Goal: Transaction & Acquisition: Purchase product/service

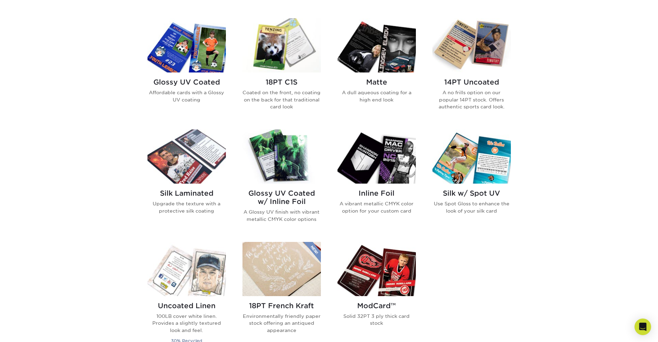
scroll to position [345, 0]
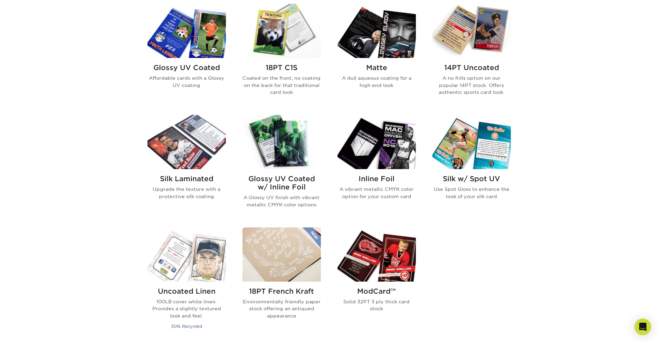
click at [481, 16] on img at bounding box center [471, 31] width 78 height 54
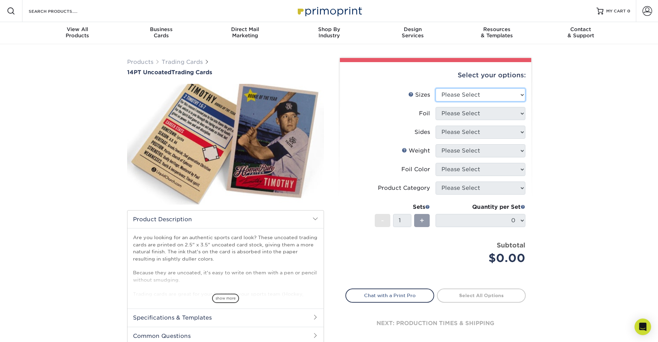
click at [466, 92] on select "Please Select 2.5" x 3.5"" at bounding box center [480, 94] width 90 height 13
select select "2.50x3.50"
click at [435, 88] on select "Please Select 2.5" x 3.5"" at bounding box center [480, 94] width 90 height 13
click at [461, 112] on select "Please Select Yes No" at bounding box center [480, 113] width 90 height 13
select select "1"
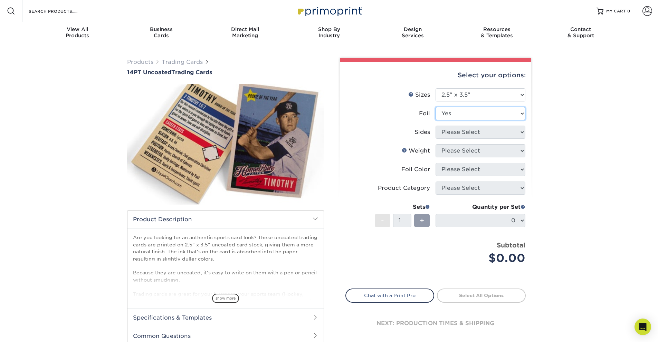
click at [435, 107] on select "Please Select Yes No" at bounding box center [480, 113] width 90 height 13
click at [449, 136] on select "Please Select Print Both Sides - Foil Both Sides Print Both Sides - Foil Front …" at bounding box center [480, 132] width 90 height 13
select select "34527644-b4fd-4ffb-9092-1318eefcd9d9"
click at [435, 126] on select "Please Select Print Both Sides - Foil Both Sides Print Both Sides - Foil Front …" at bounding box center [480, 132] width 90 height 13
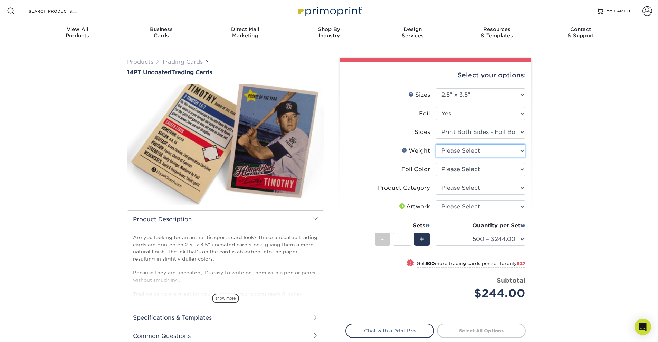
click at [456, 147] on select "Please Select 14PT Uncoated" at bounding box center [480, 150] width 90 height 13
select select "14PT Uncoated"
click at [435, 144] on select "Please Select 14PT Uncoated" at bounding box center [480, 150] width 90 height 13
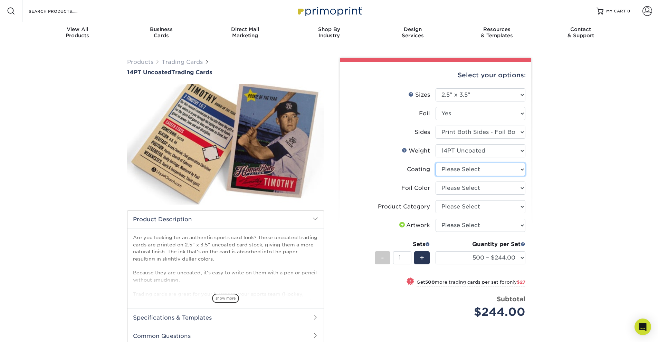
click at [468, 166] on select at bounding box center [480, 169] width 90 height 13
select select "3e7618de-abca-4bda-9f97-8b9129e913d8"
click at [435, 163] on select at bounding box center [480, 169] width 90 height 13
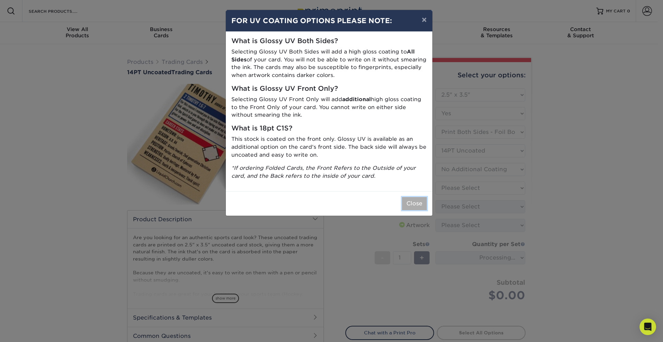
click at [416, 206] on button "Close" at bounding box center [414, 203] width 25 height 13
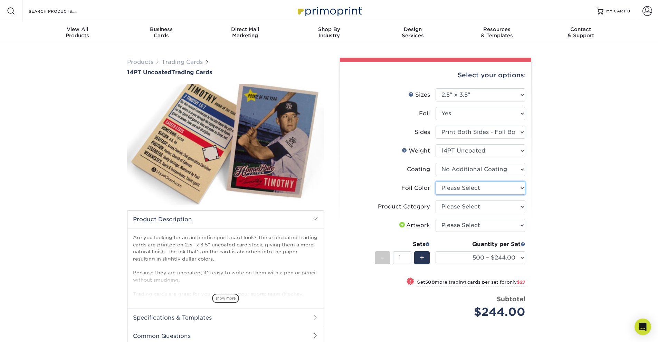
click at [474, 190] on select "Please Select Silver Foil Rose Gold Foil Red Foil Gold Foil Copper Foil Black F…" at bounding box center [480, 188] width 90 height 13
select select "a834dd52-fe06-4ed6-9a86-5bd3c2d02515"
click at [435, 182] on select "Please Select Silver Foil Rose Gold Foil Red Foil Gold Foil Copper Foil Black F…" at bounding box center [480, 188] width 90 height 13
click at [464, 207] on select "Please Select Trading Cards" at bounding box center [480, 206] width 90 height 13
select select "c2f9bce9-36c2-409d-b101-c29d9d031e18"
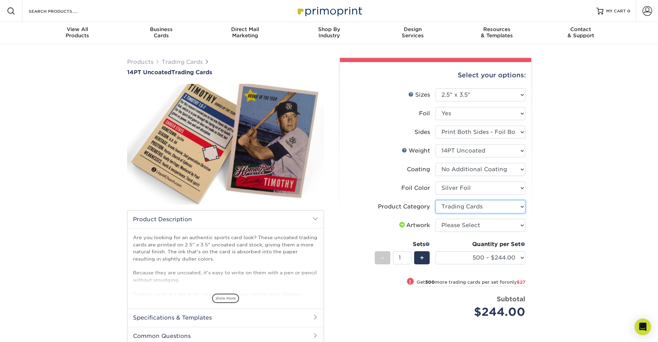
click at [435, 200] on select "Please Select Trading Cards" at bounding box center [480, 206] width 90 height 13
click at [458, 224] on select "Please Select I will upload files I need a design - $100" at bounding box center [480, 225] width 90 height 13
select select "upload"
click at [435, 219] on select "Please Select I will upload files I need a design - $100" at bounding box center [480, 225] width 90 height 13
click at [478, 257] on select "500 – $244.00 1000 – $271.00 2500 – $621.00 5000 – $1159.00" at bounding box center [480, 257] width 90 height 13
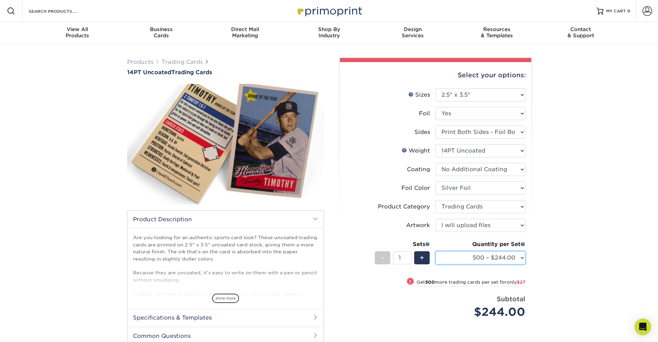
click at [477, 256] on select "500 – $244.00 1000 – $271.00 2500 – $621.00 5000 – $1159.00" at bounding box center [480, 257] width 90 height 13
click at [456, 259] on select "500 – $244.00 1000 – $271.00 2500 – $621.00 5000 – $1159.00" at bounding box center [480, 257] width 90 height 13
